Goal: Task Accomplishment & Management: Use online tool/utility

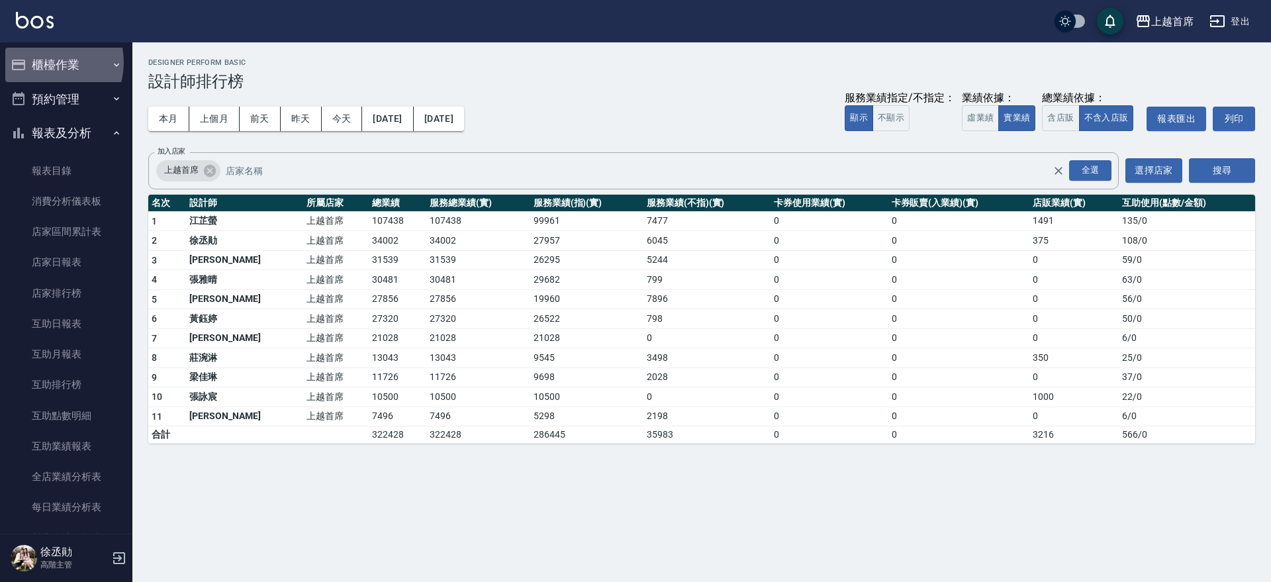
click at [42, 62] on button "櫃檯作業" at bounding box center [66, 65] width 122 height 34
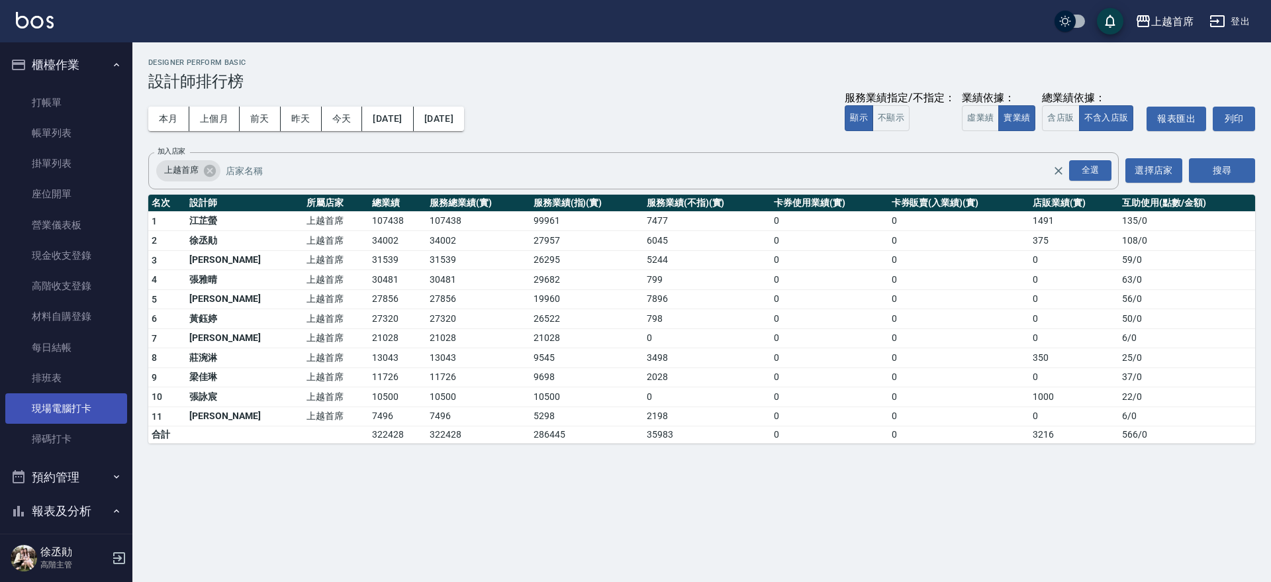
click at [61, 404] on link "現場電腦打卡" at bounding box center [66, 408] width 122 height 30
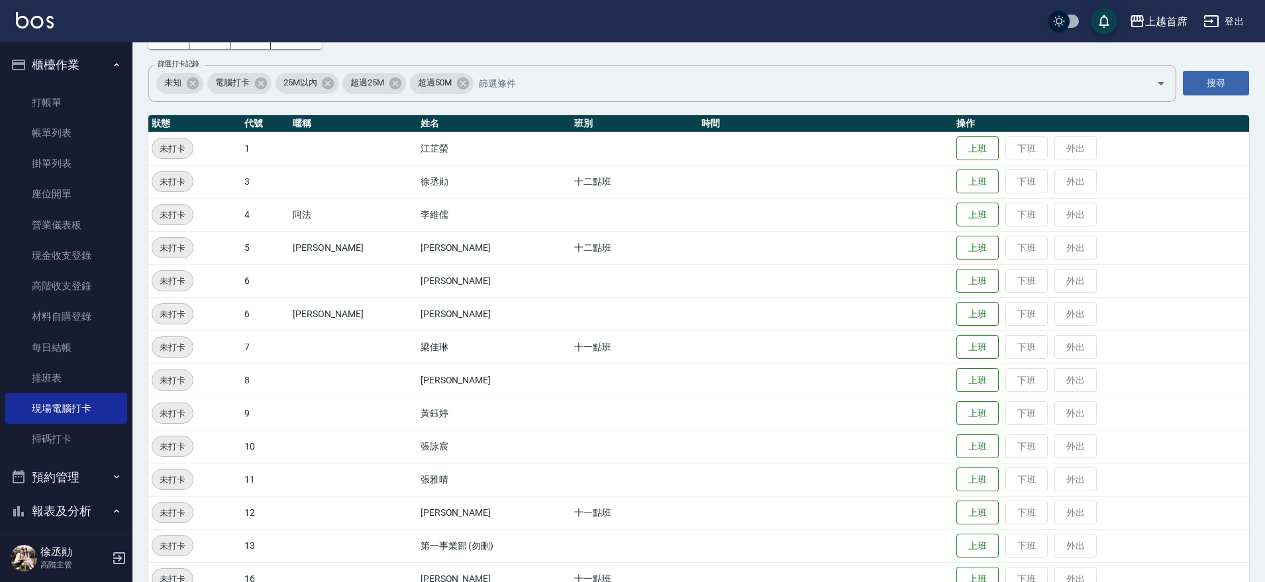
scroll to position [84, 0]
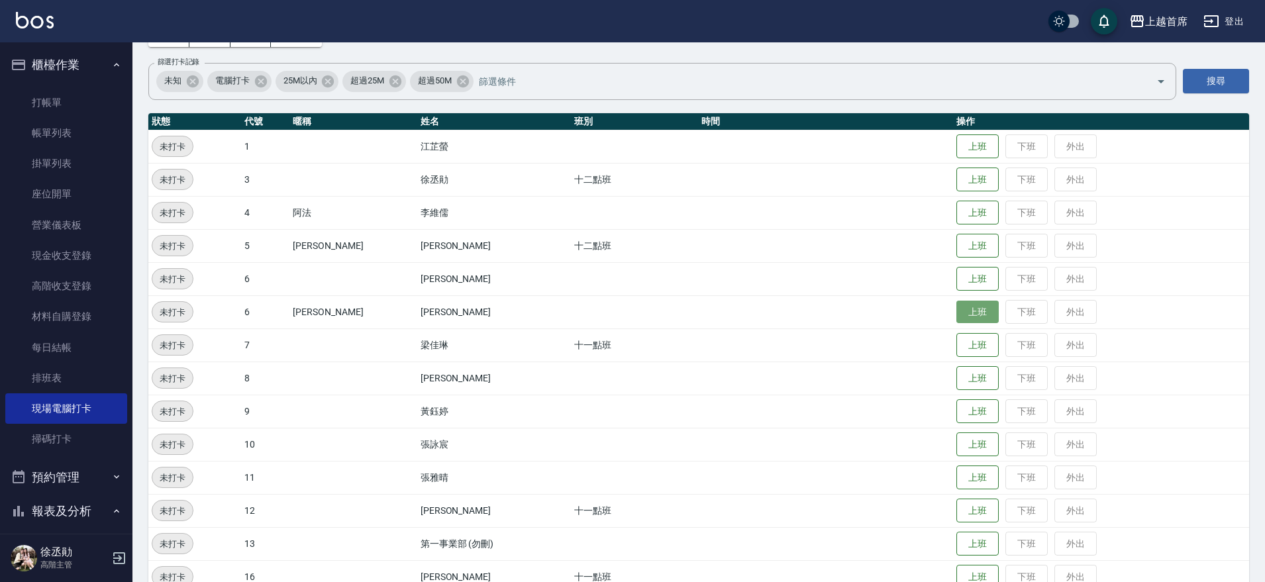
click at [975, 316] on button "上班" at bounding box center [977, 312] width 42 height 23
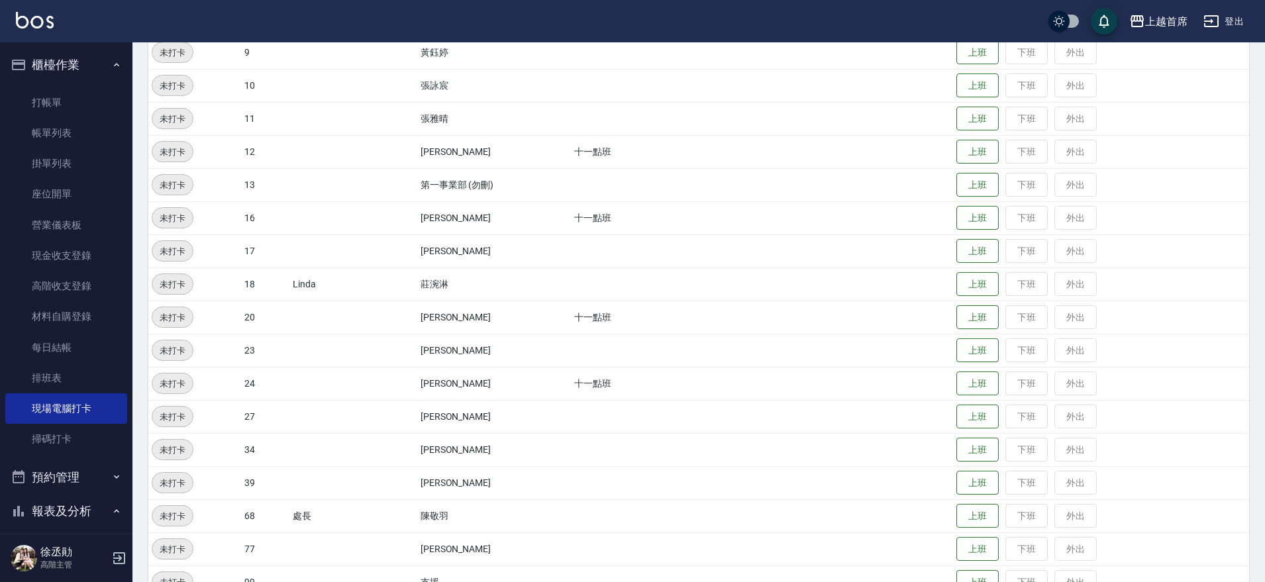
scroll to position [476, 0]
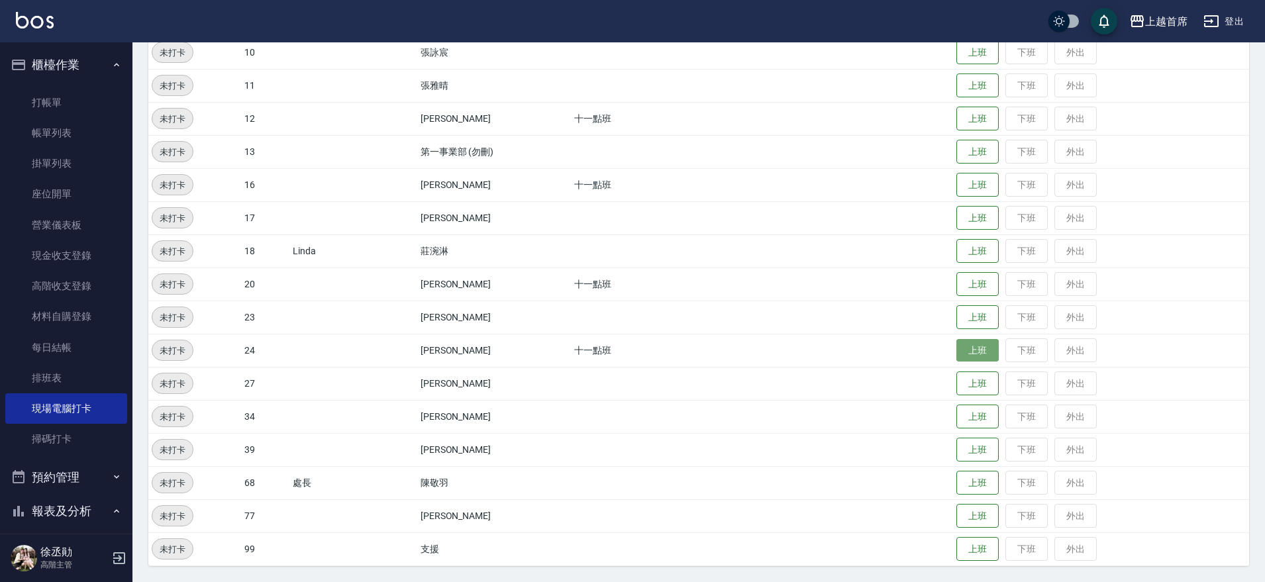
click at [981, 350] on button "上班" at bounding box center [977, 350] width 42 height 23
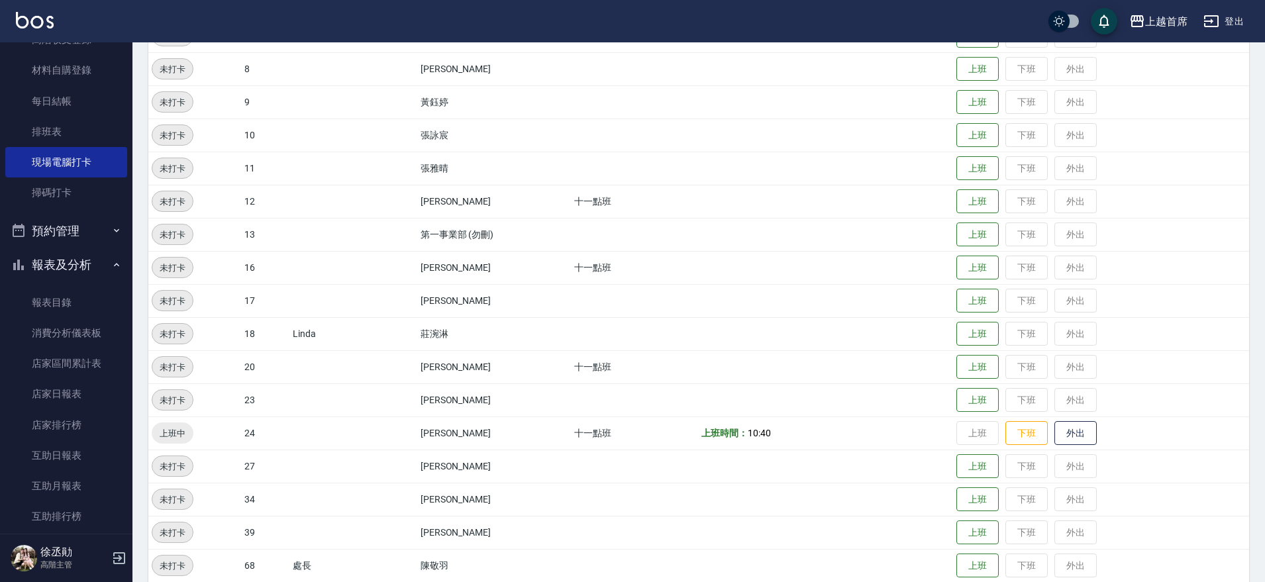
scroll to position [248, 0]
click at [966, 375] on button "上班" at bounding box center [977, 367] width 42 height 23
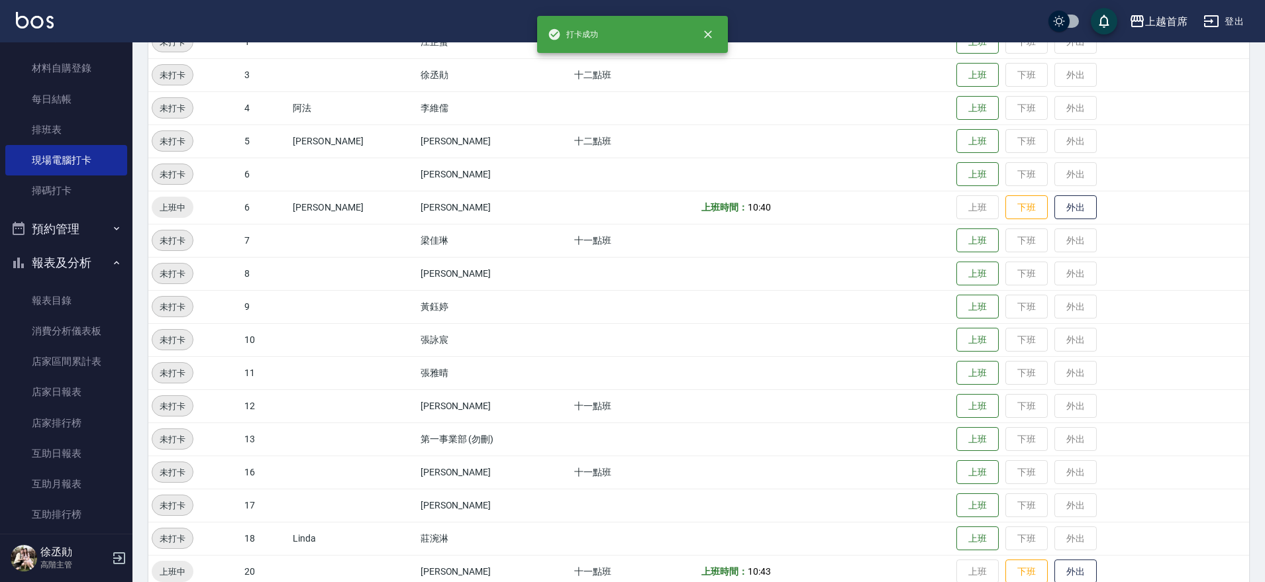
scroll to position [228, 0]
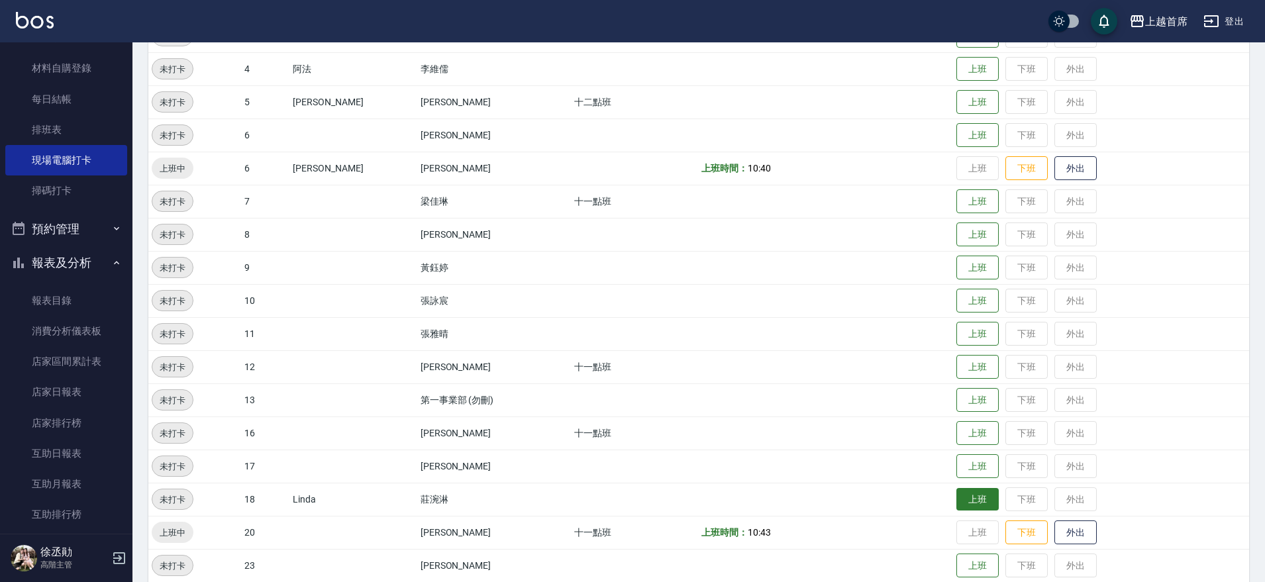
click at [966, 501] on button "上班" at bounding box center [977, 499] width 42 height 23
drag, startPoint x: 1256, startPoint y: 424, endPoint x: 1271, endPoint y: 475, distance: 53.7
click at [1265, 566] on html "上越首席 登出 櫃檯作業 打帳單 帳單列表 掛單列表 座位開單 營業儀表板 現金收支登錄 高階收支登錄 材料自購登錄 每日結帳 排班表 現場電腦打卡 掃碼打卡…" at bounding box center [632, 301] width 1265 height 1058
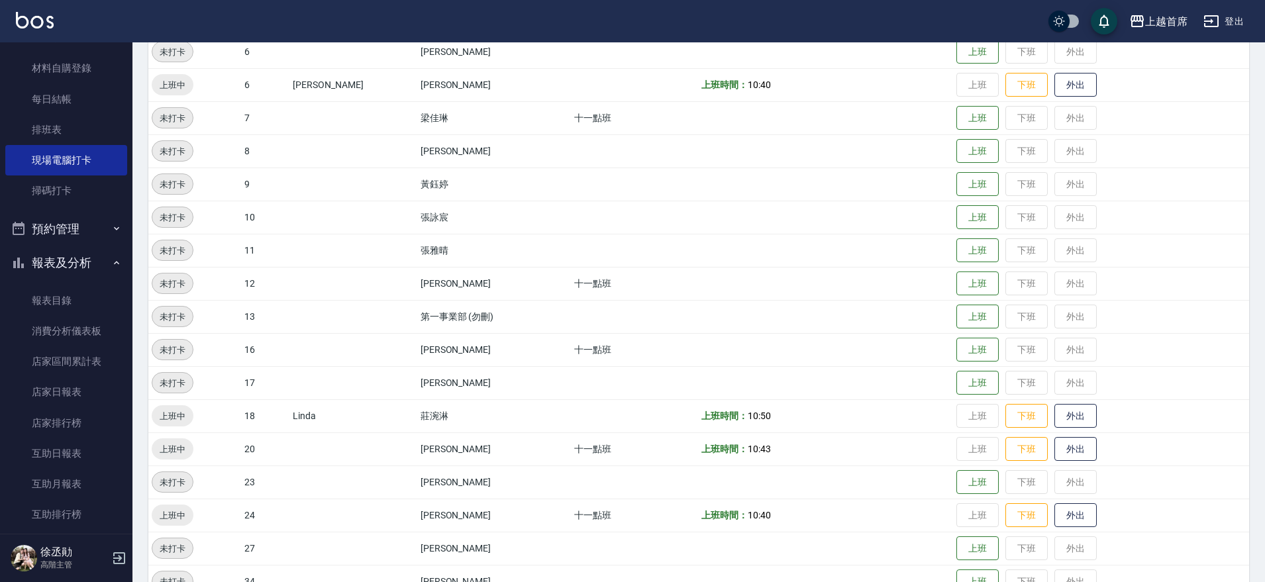
scroll to position [476, 0]
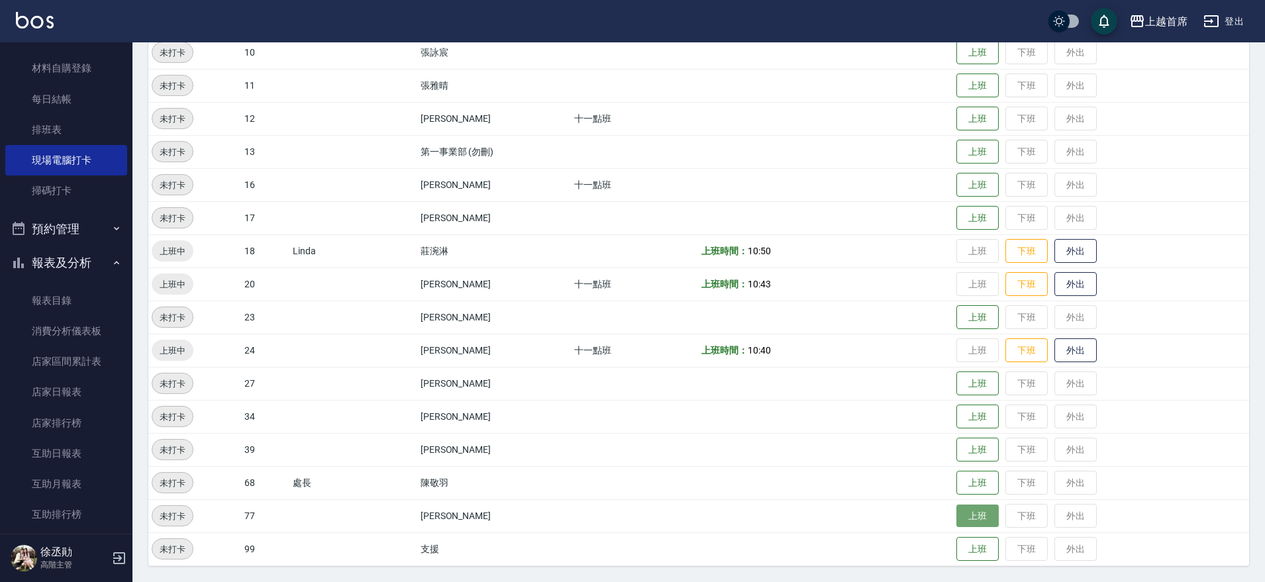
click at [956, 517] on button "上班" at bounding box center [977, 516] width 42 height 23
click at [959, 115] on button "上班" at bounding box center [977, 118] width 42 height 23
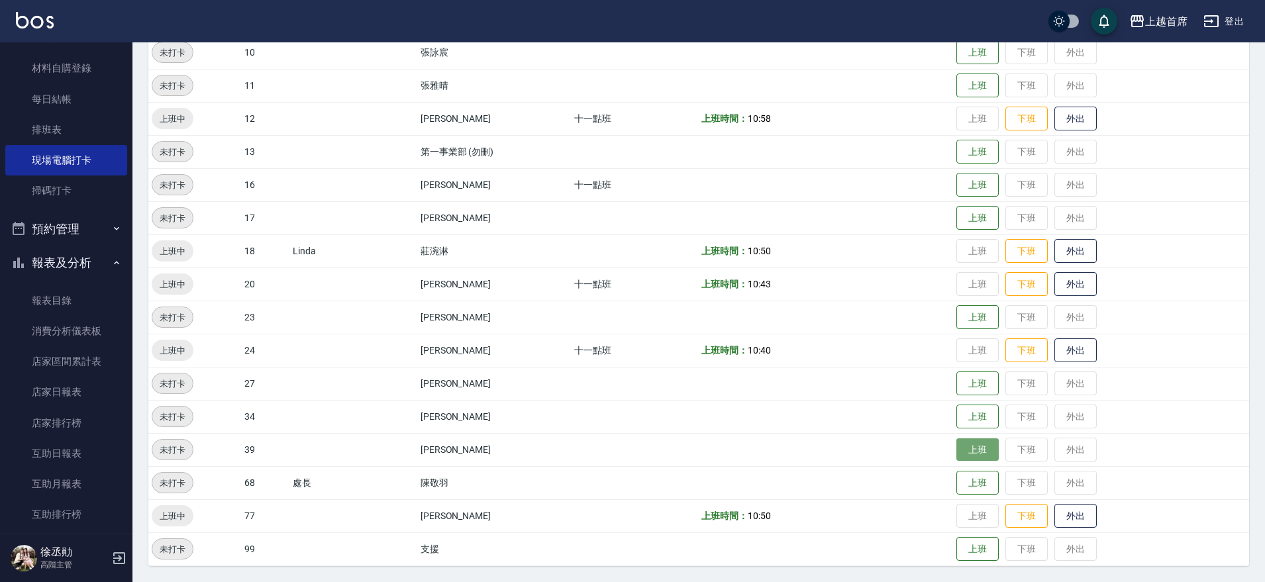
click at [971, 454] on button "上班" at bounding box center [977, 449] width 42 height 23
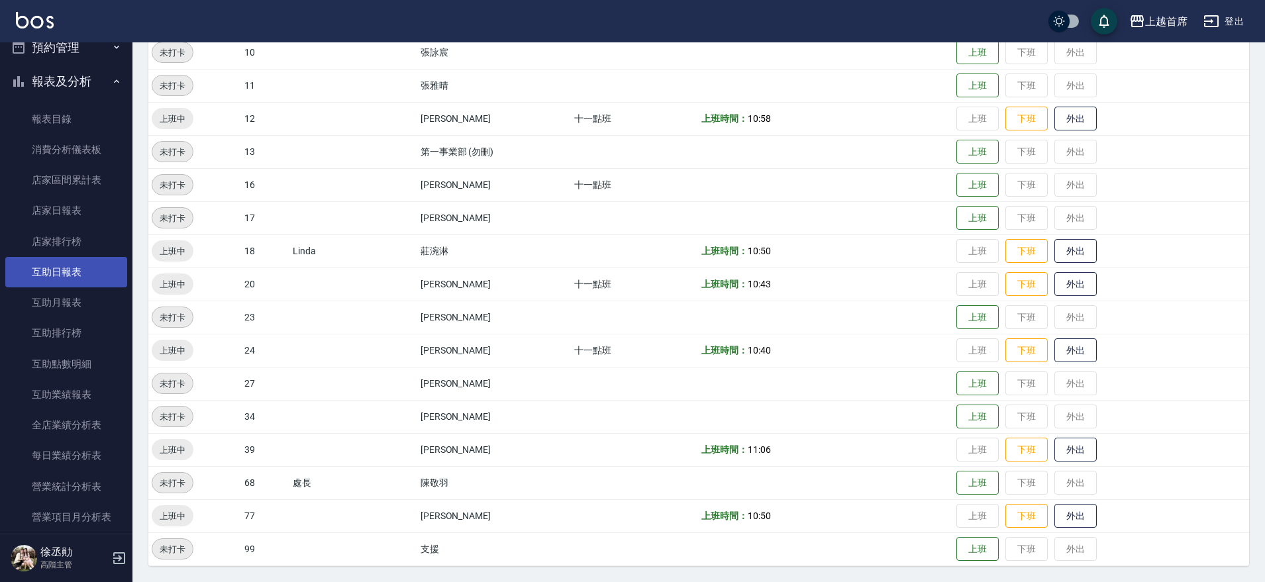
click at [95, 275] on link "互助日報表" at bounding box center [66, 272] width 122 height 30
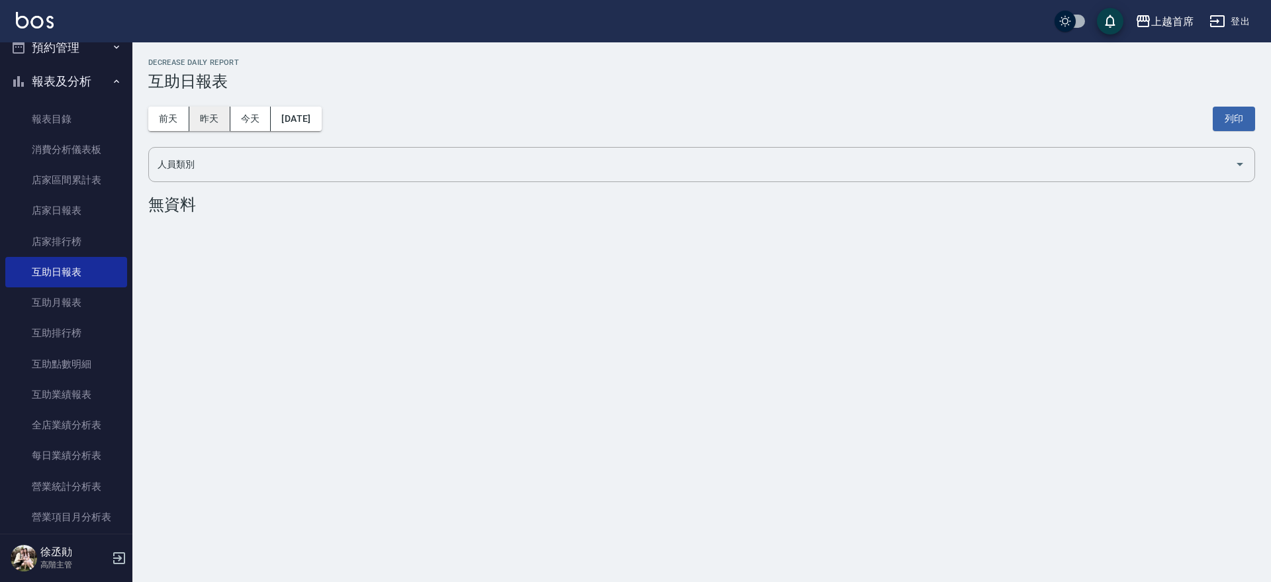
click at [220, 113] on button "昨天" at bounding box center [209, 119] width 41 height 24
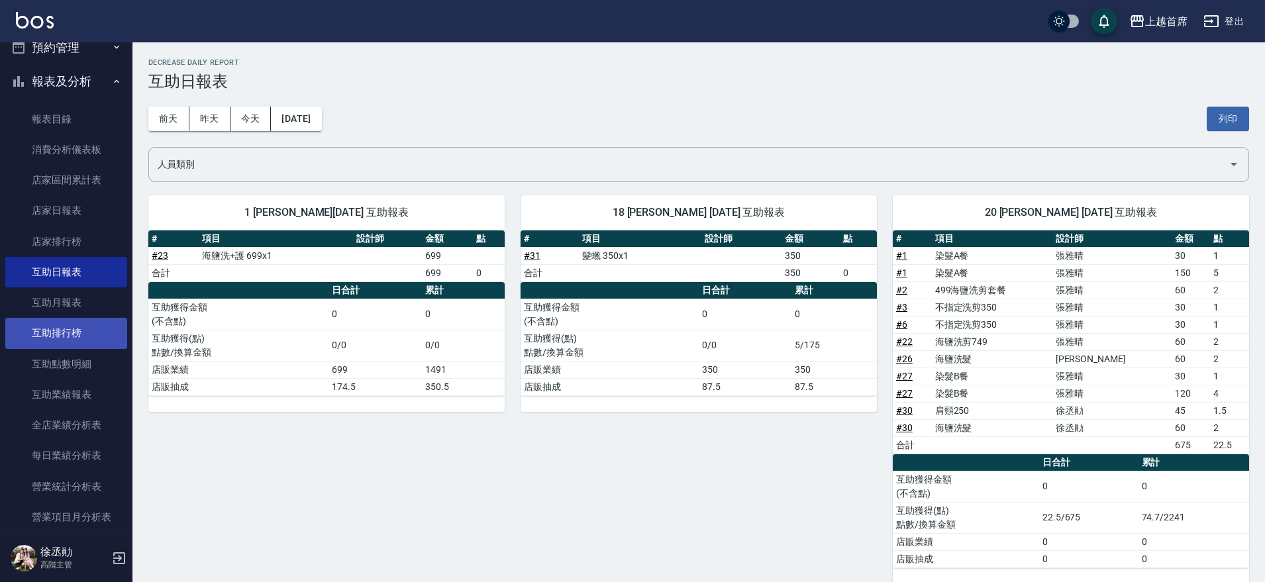
click at [91, 333] on link "互助排行榜" at bounding box center [66, 333] width 122 height 30
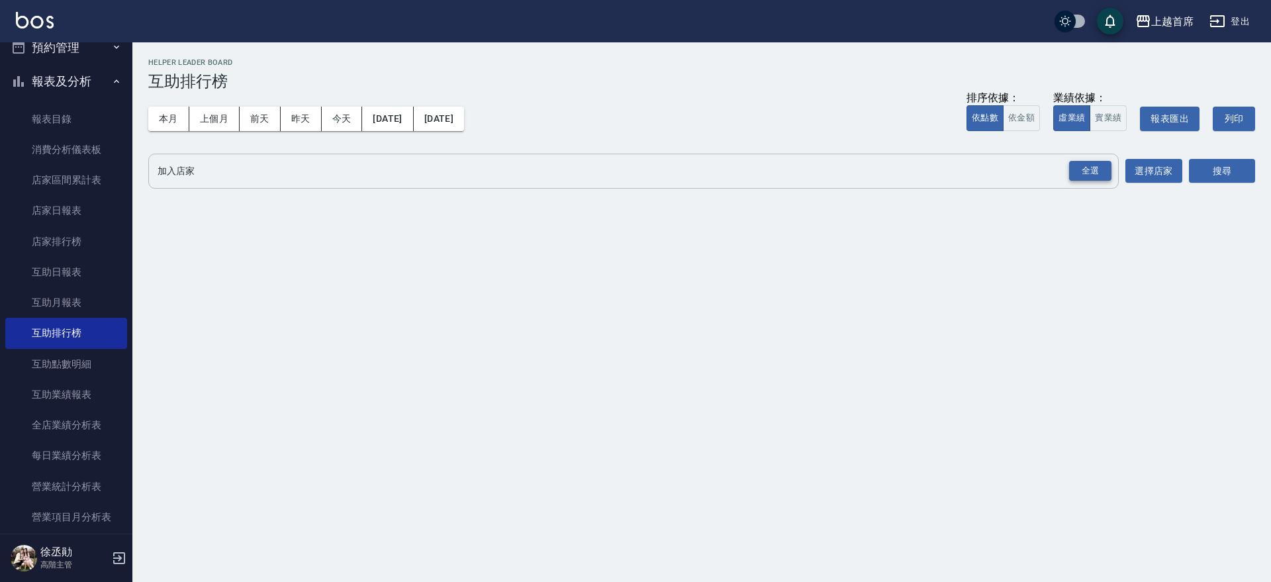
click at [1105, 168] on div "全選" at bounding box center [1090, 171] width 42 height 21
click at [1218, 168] on button "搜尋" at bounding box center [1222, 172] width 66 height 24
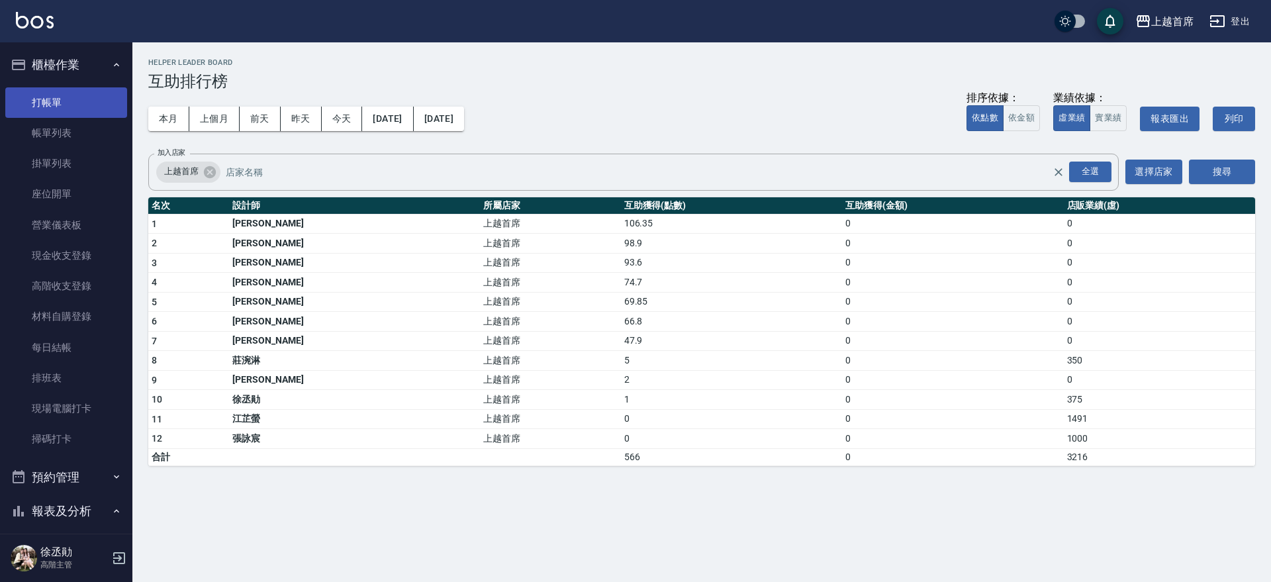
click at [71, 99] on link "打帳單" at bounding box center [66, 102] width 122 height 30
